Goal: Navigation & Orientation: Understand site structure

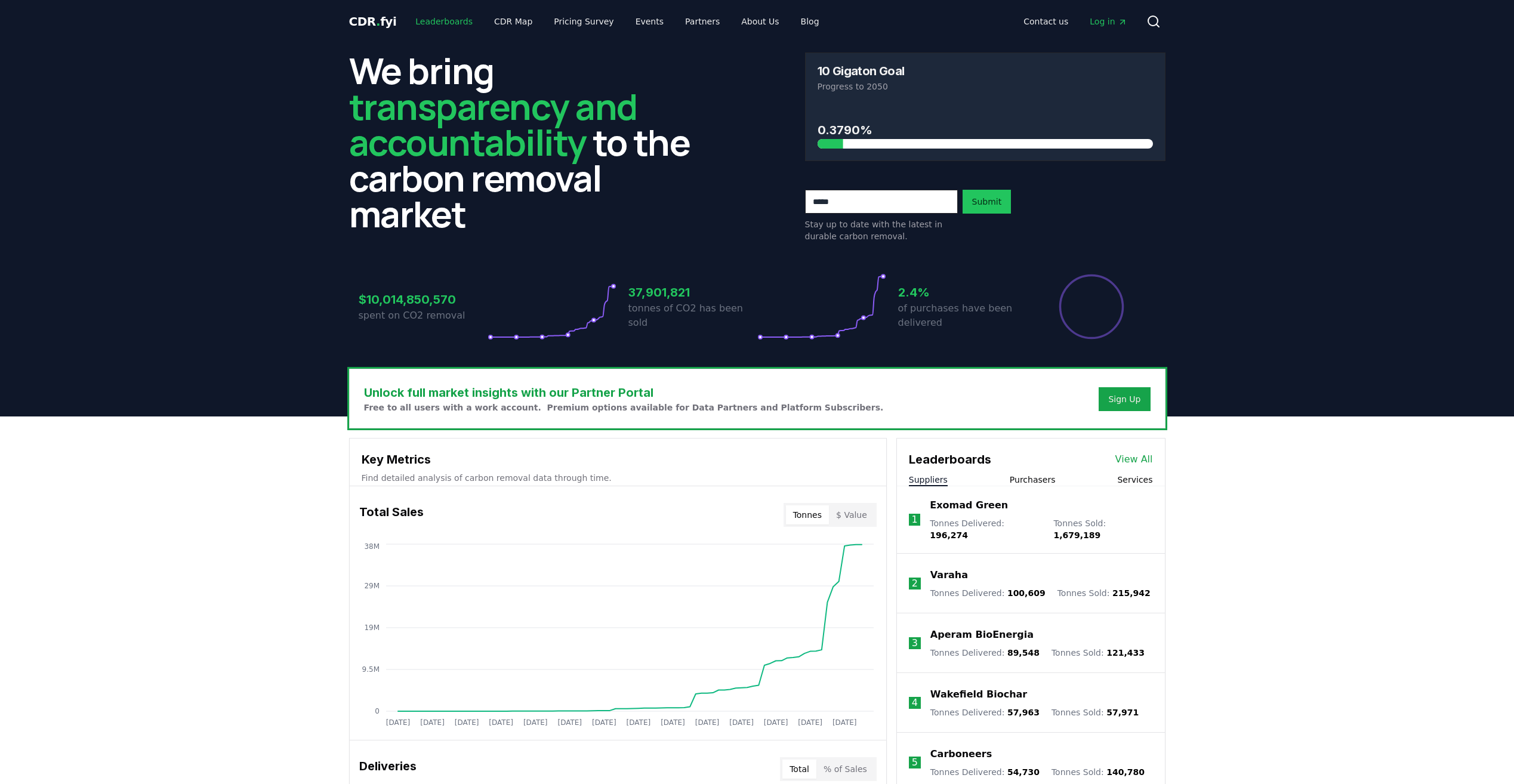
click at [435, 18] on link "Leaderboards" at bounding box center [444, 22] width 76 height 22
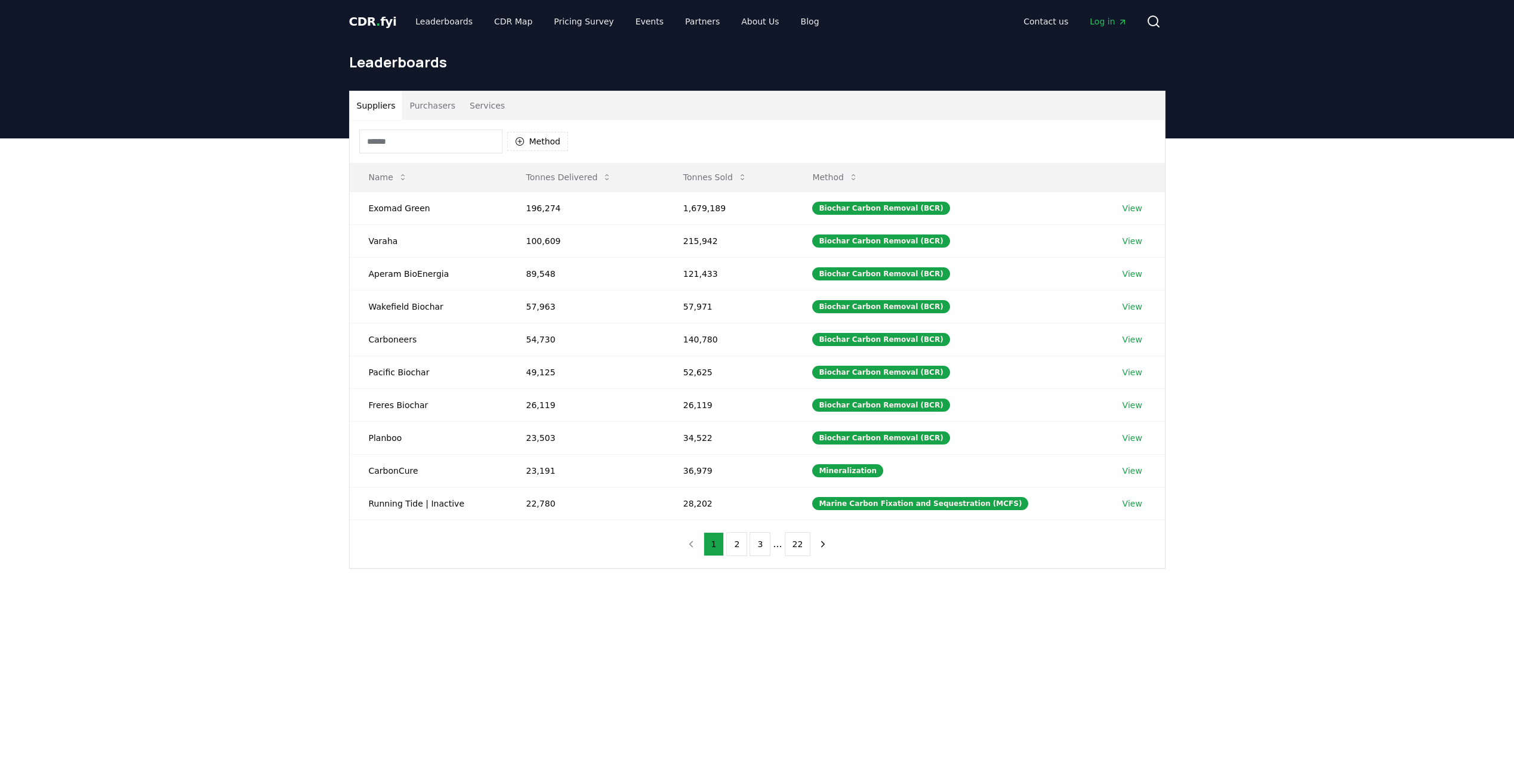
click at [379, 25] on span "CDR . fyi" at bounding box center [373, 22] width 48 height 15
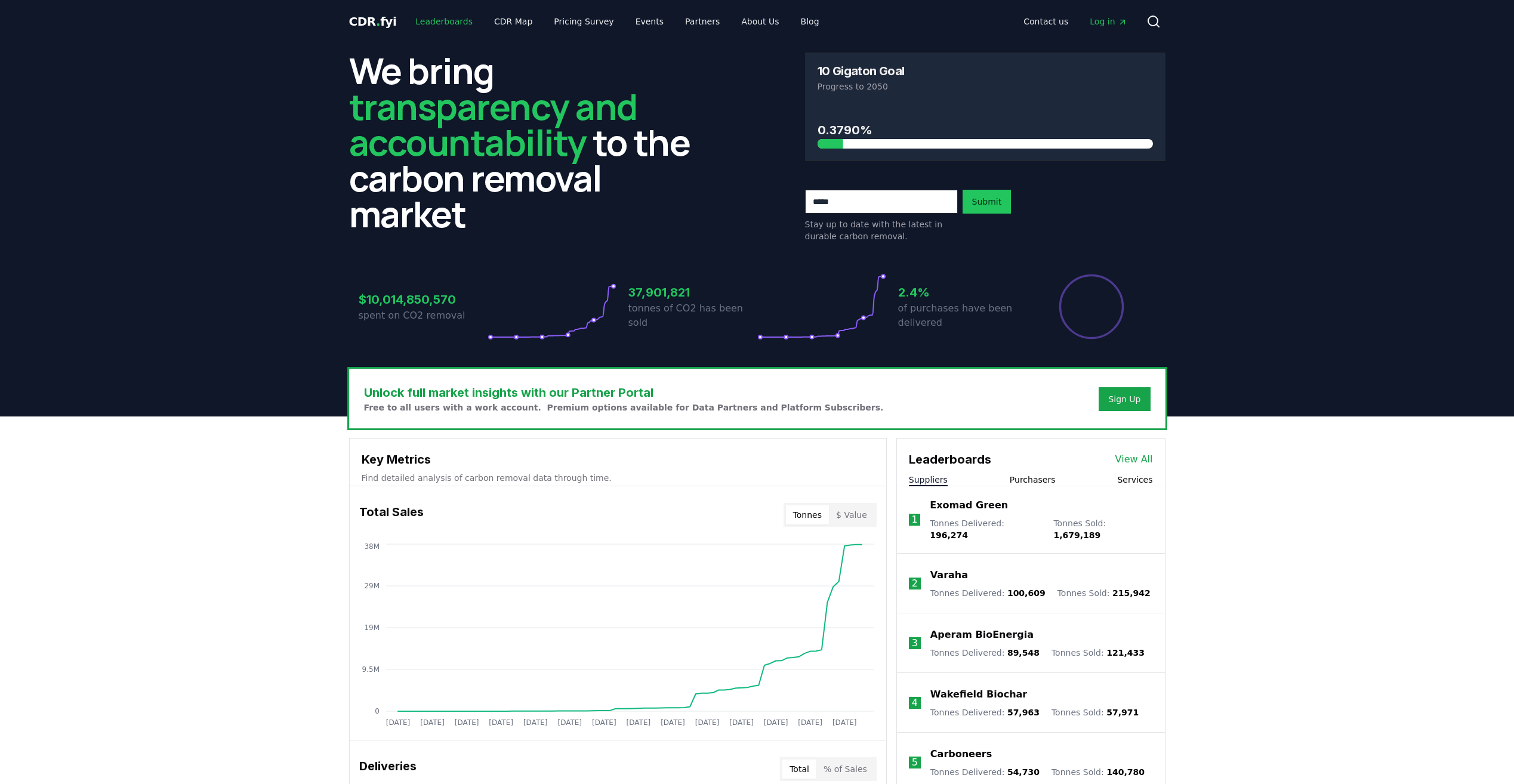
click at [444, 20] on link "Leaderboards" at bounding box center [444, 22] width 76 height 22
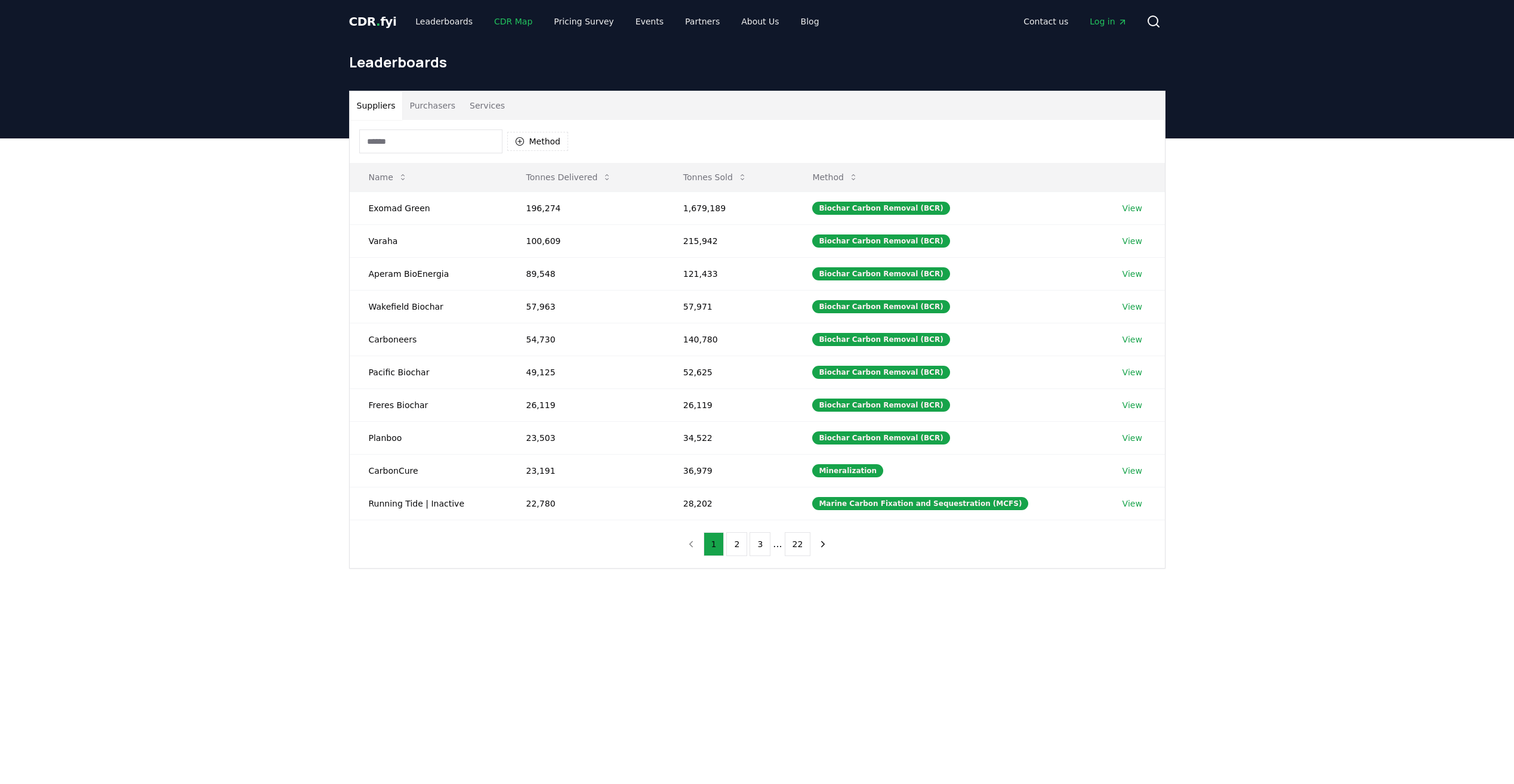
click at [507, 22] on link "CDR Map" at bounding box center [513, 22] width 57 height 22
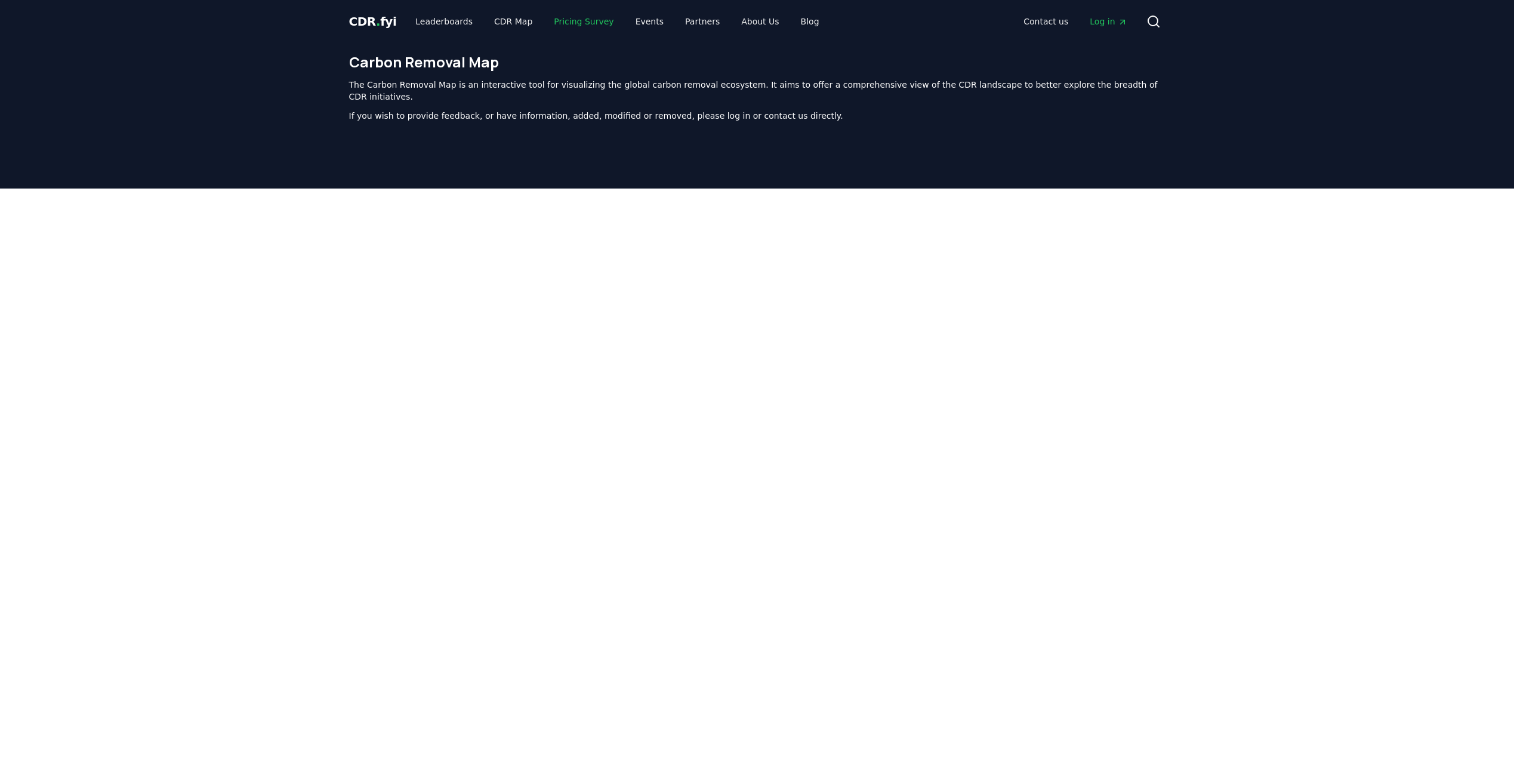
click at [587, 31] on link "Pricing Survey" at bounding box center [584, 22] width 78 height 22
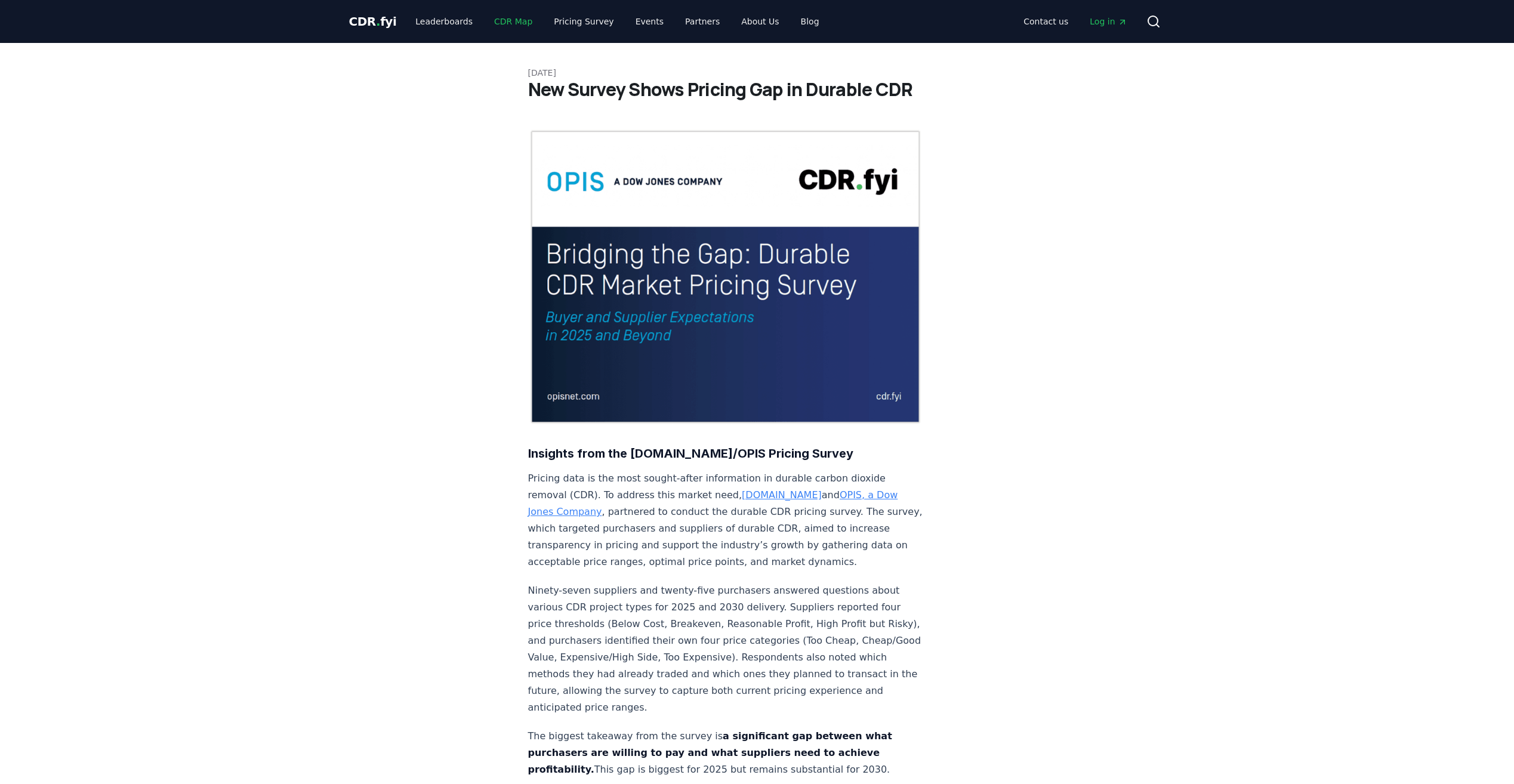
click at [523, 25] on link "CDR Map" at bounding box center [513, 22] width 57 height 22
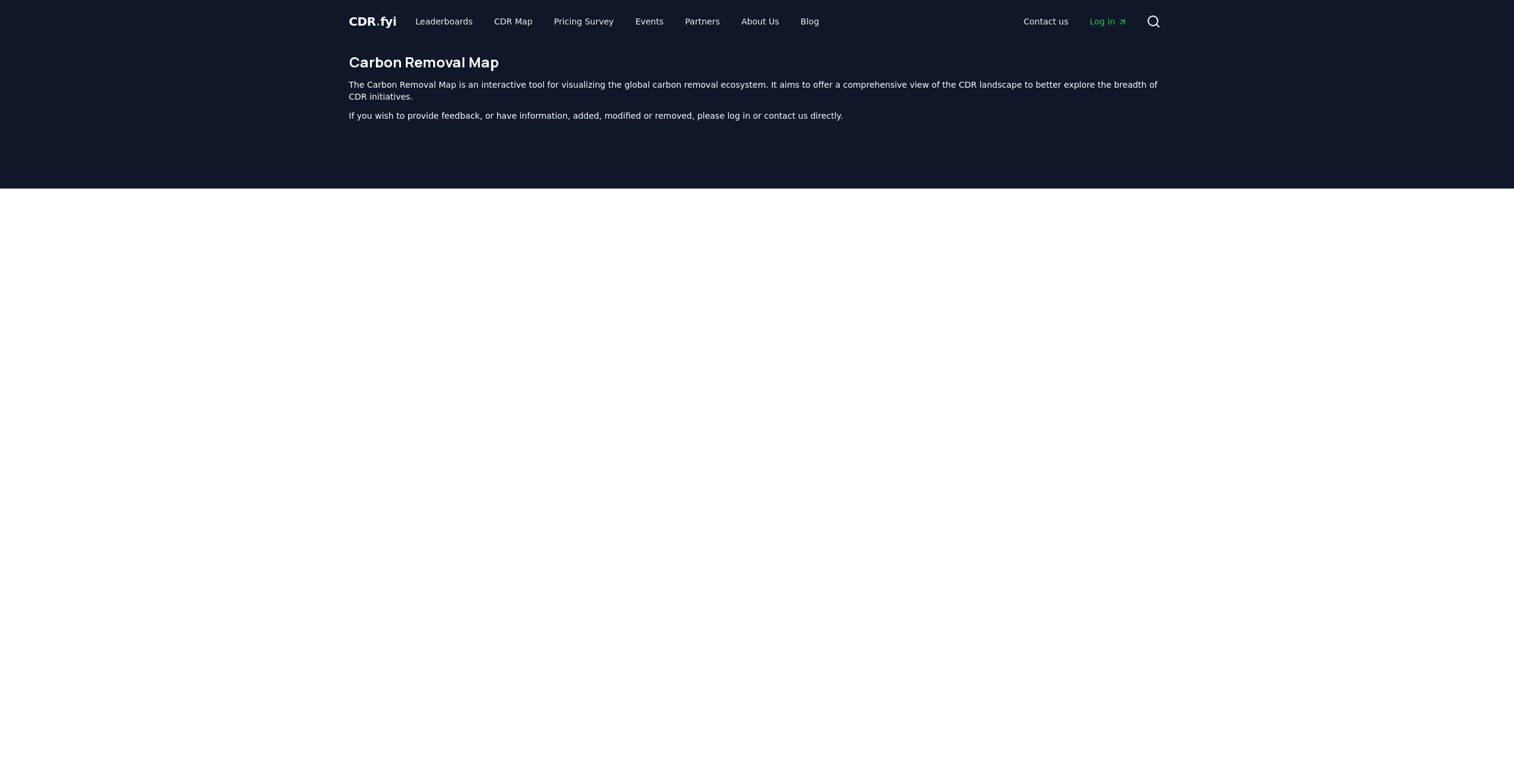
click at [62, 270] on div at bounding box center [757, 487] width 1514 height 596
click at [454, 19] on link "Leaderboards" at bounding box center [444, 22] width 76 height 22
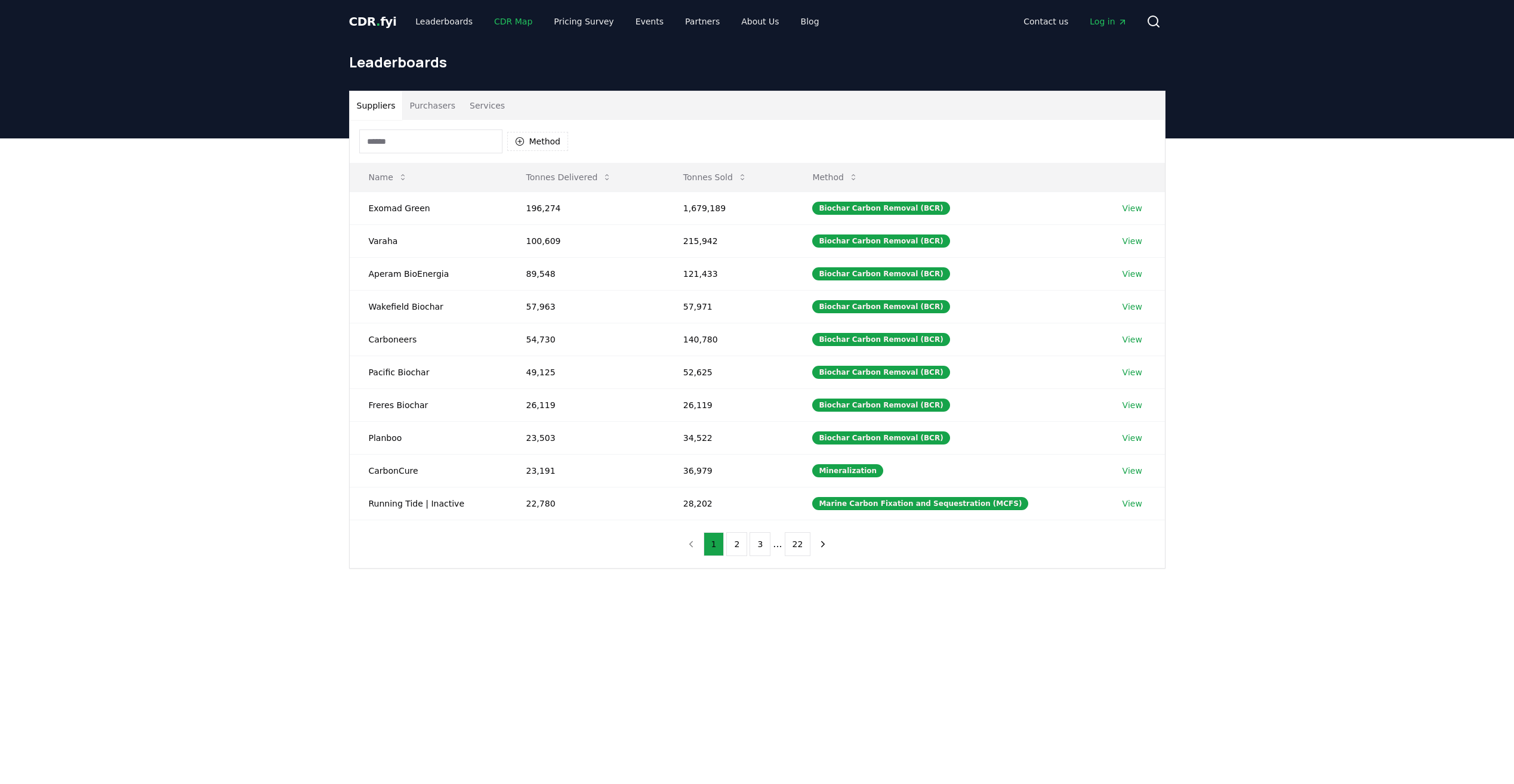
click at [498, 18] on link "CDR Map" at bounding box center [513, 22] width 57 height 22
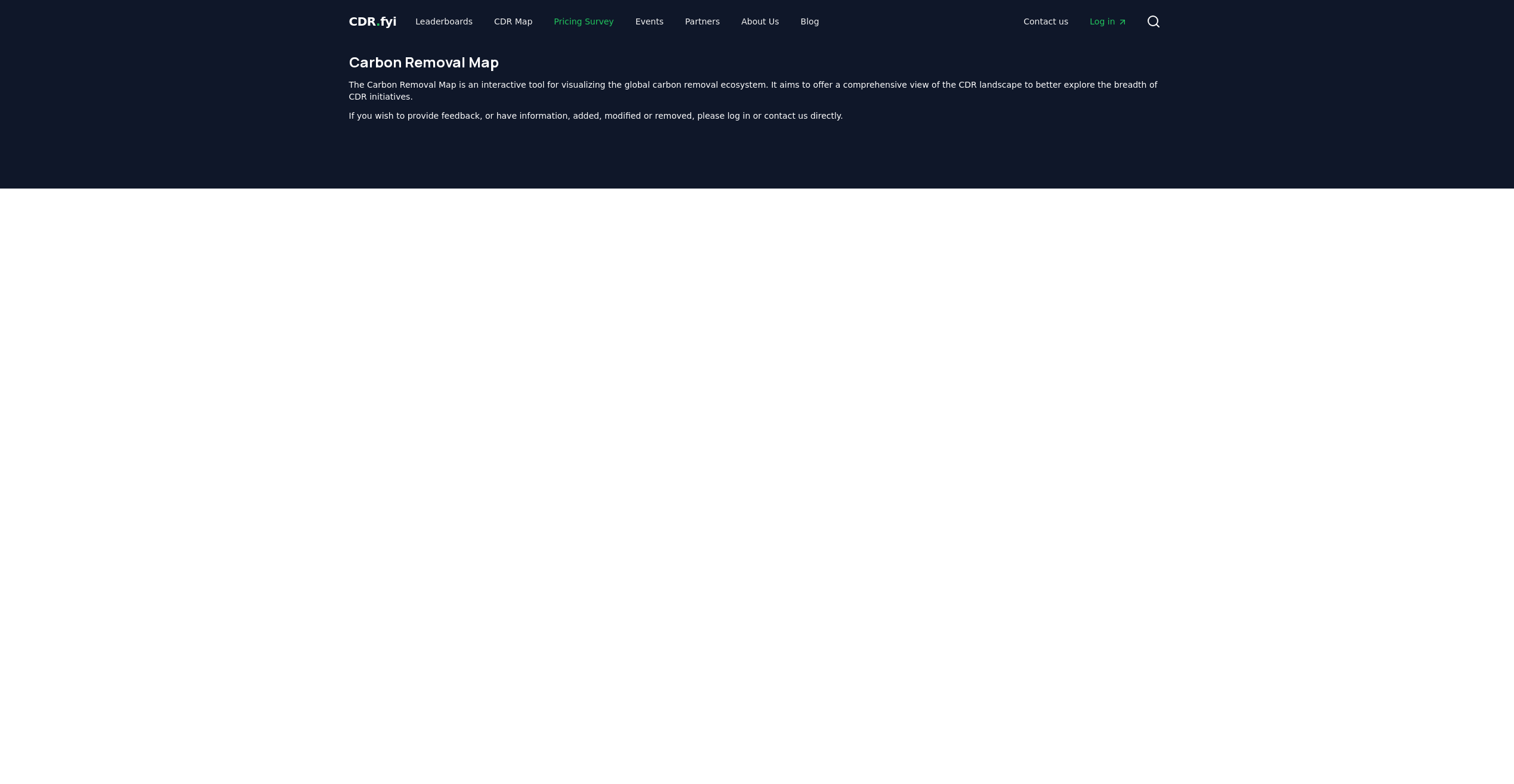
click at [564, 21] on link "Pricing Survey" at bounding box center [584, 22] width 78 height 22
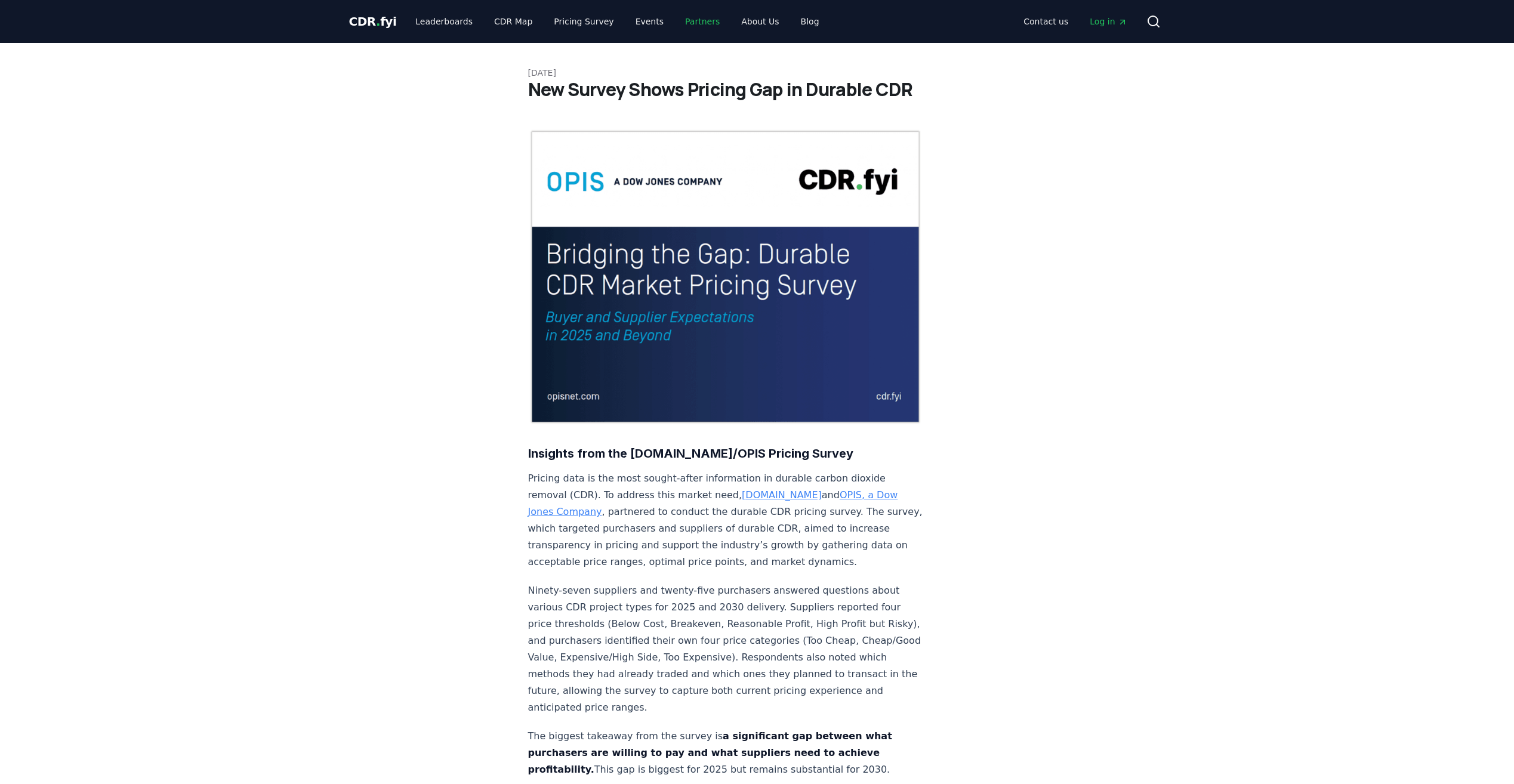
click at [679, 22] on link "Partners" at bounding box center [702, 22] width 54 height 22
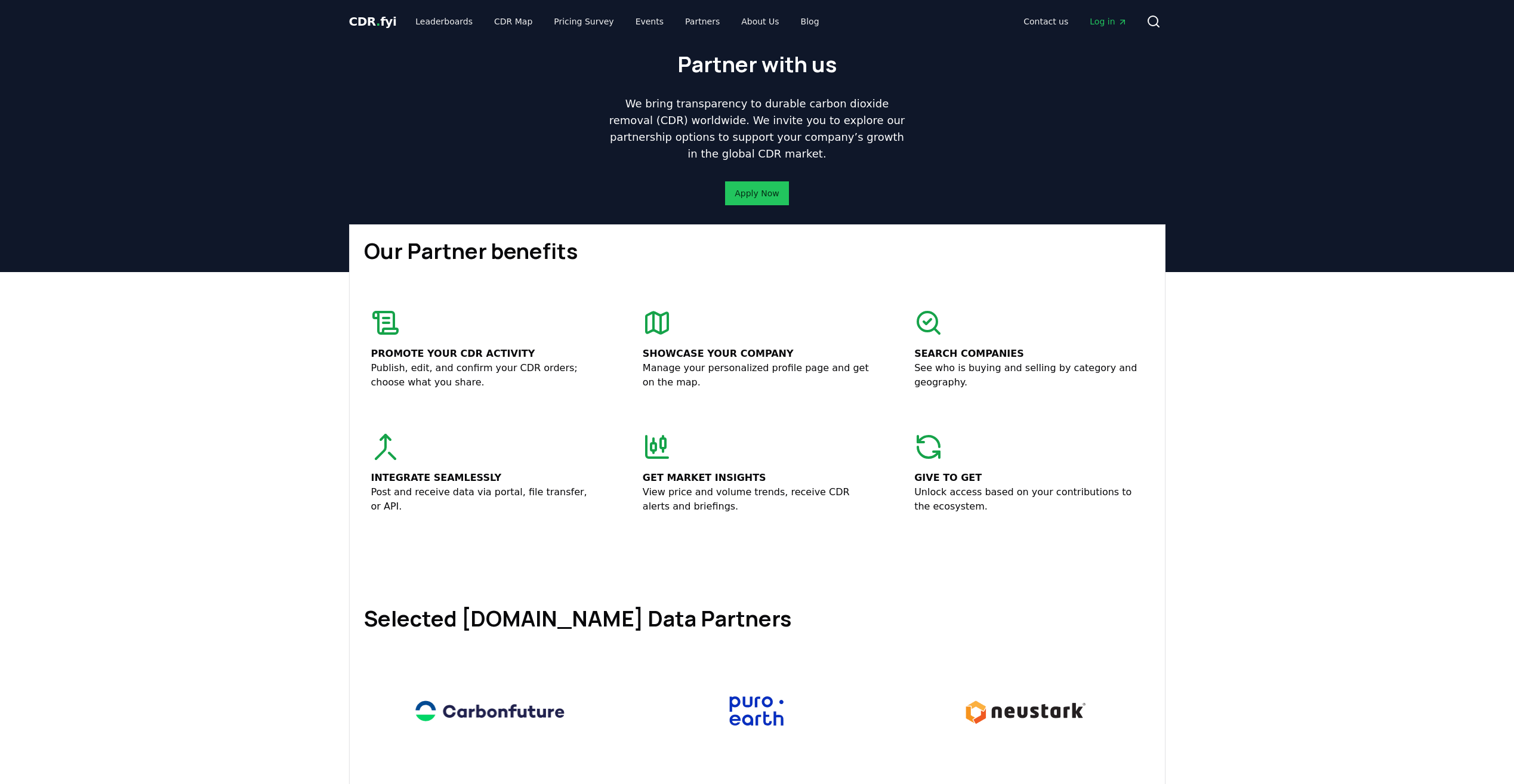
click at [348, 20] on div "CDR . fyi Leaderboards CDR Map Pricing Survey Events Partners About Us Blog Con…" at bounding box center [757, 22] width 835 height 43
